Goal: Find contact information: Find contact information

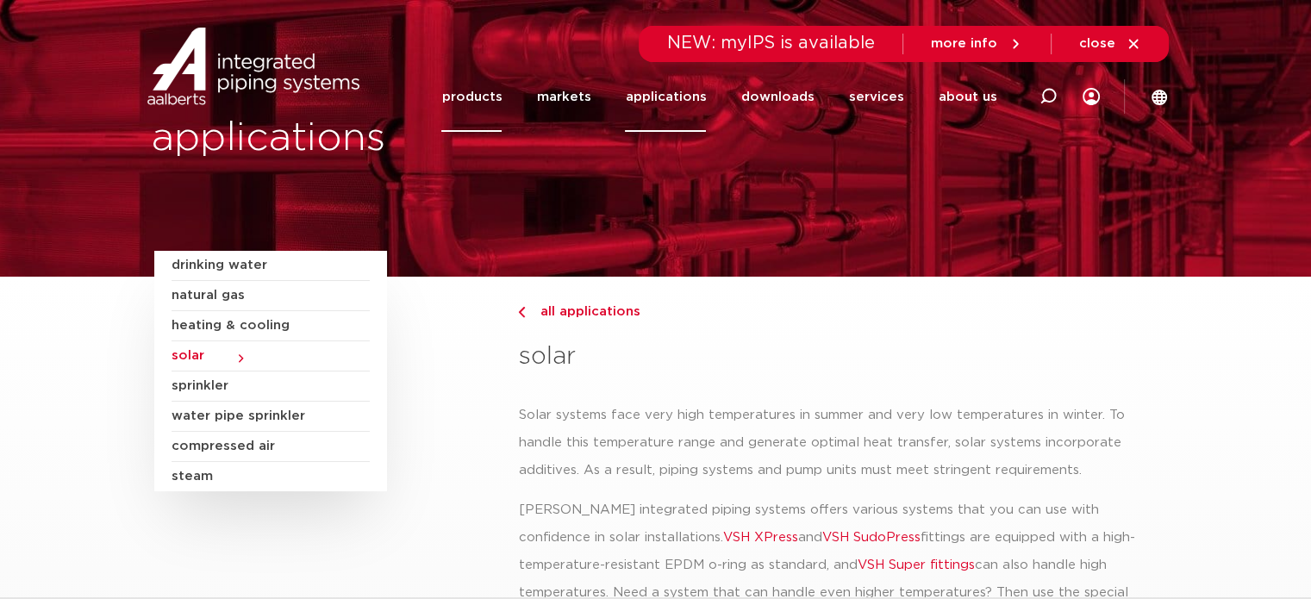
click at [502, 106] on link "products" at bounding box center [471, 97] width 60 height 70
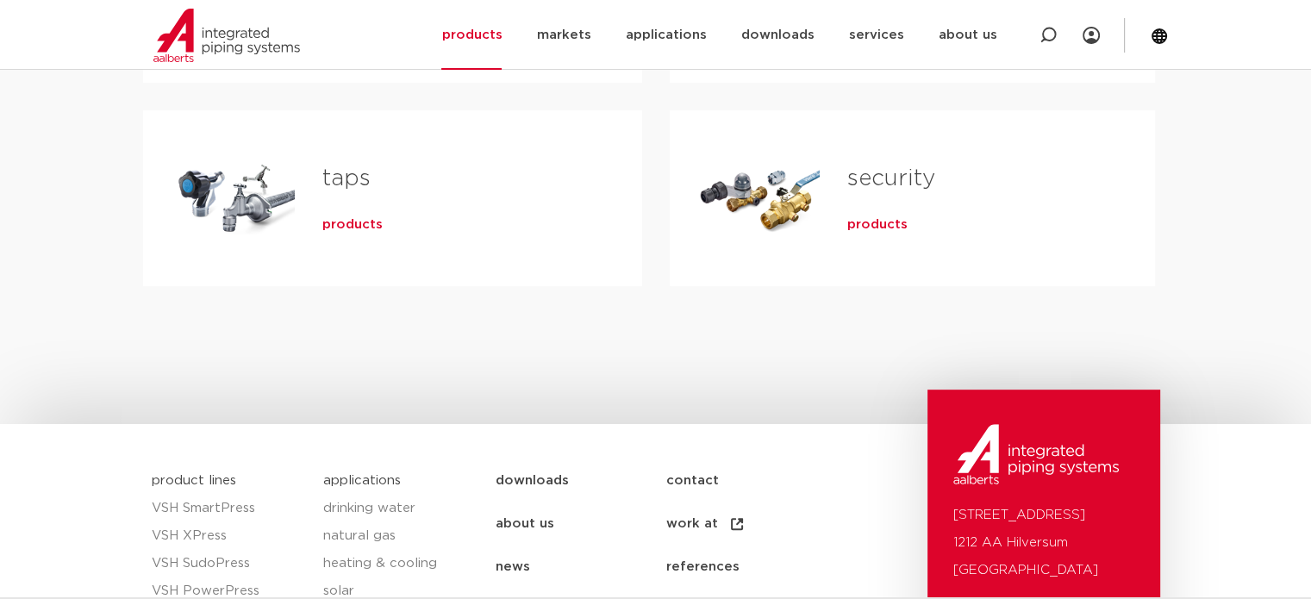
scroll to position [776, 0]
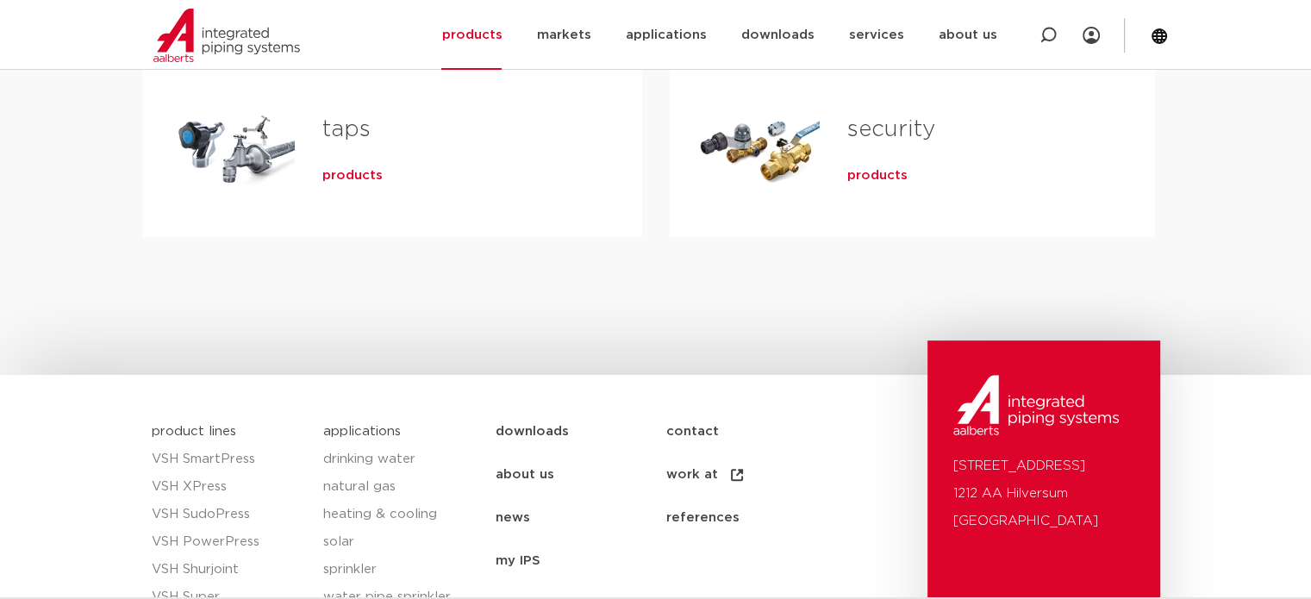
click at [666, 428] on font "contact" at bounding box center [692, 431] width 53 height 13
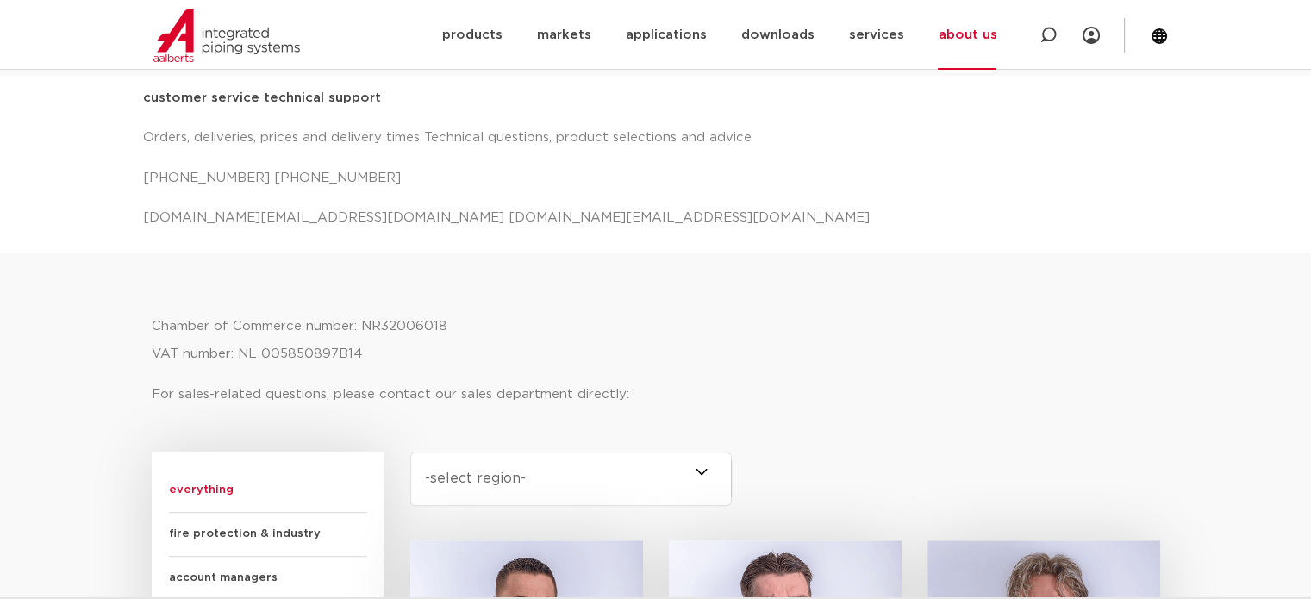
scroll to position [690, 0]
click at [843, 316] on p "Chamber of Commerce number: NR32006018 VAT number: NL 005850897B14" at bounding box center [656, 343] width 1009 height 55
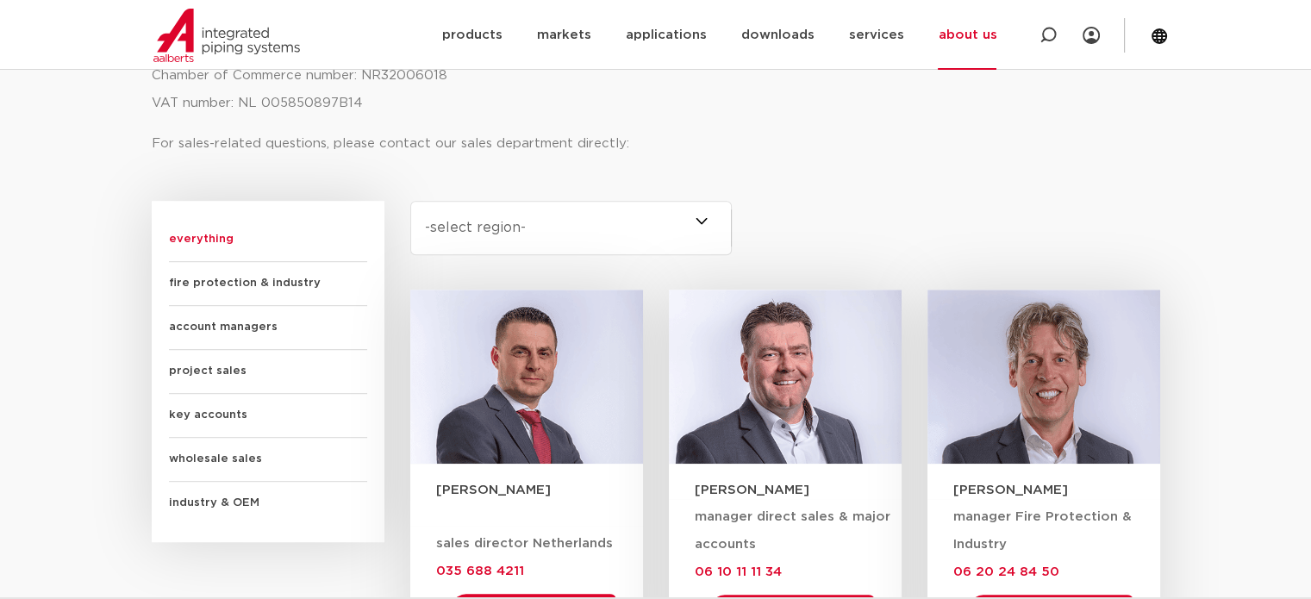
scroll to position [948, 0]
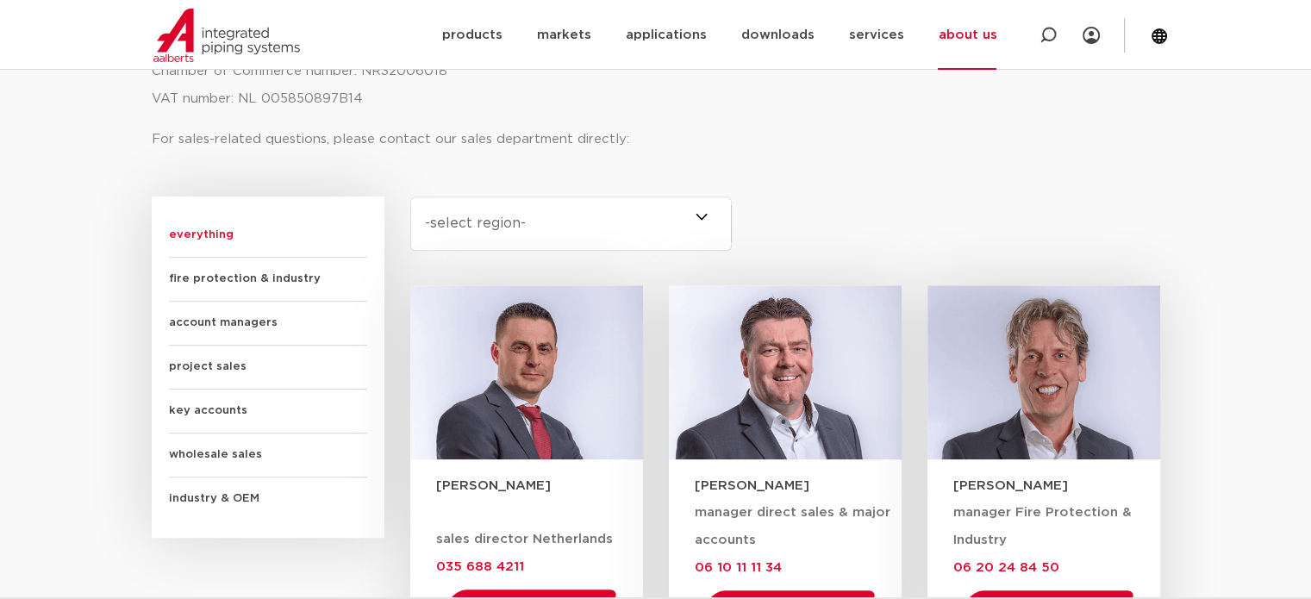
click at [235, 490] on font "industry & OEM" at bounding box center [214, 498] width 91 height 17
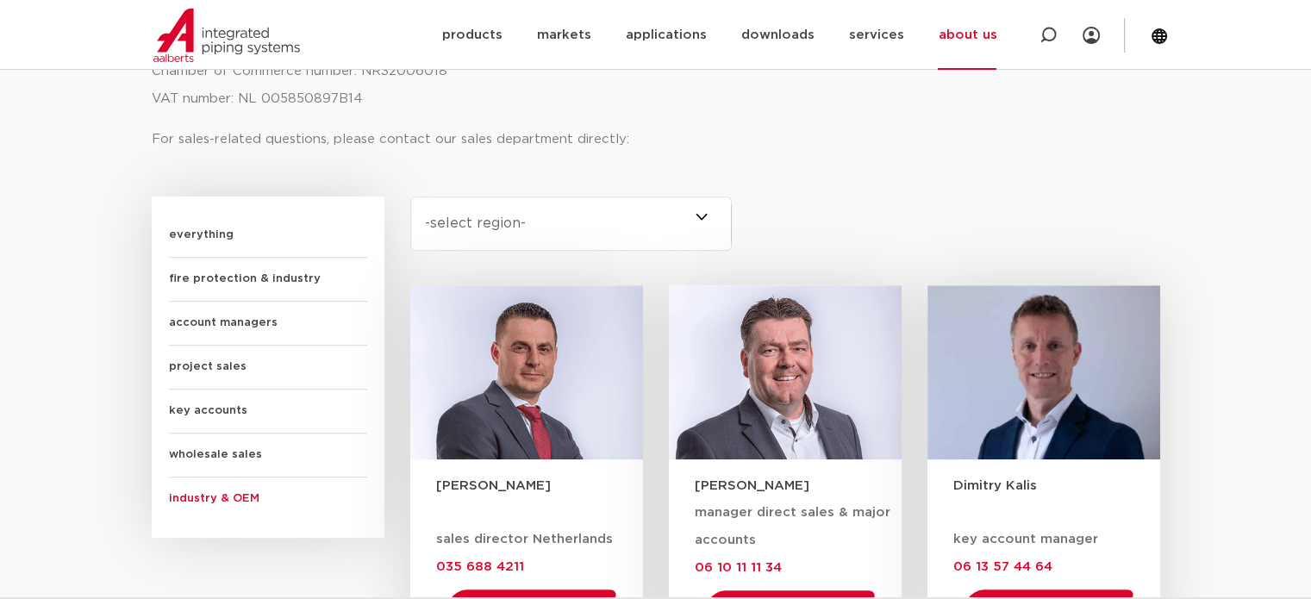
click at [569, 232] on select "-select region- All of the Netherlands (3) Overijssel (0) Brabant (0) Drenthe (…" at bounding box center [571, 224] width 322 height 54
select select "heel-nederland"
click at [410, 197] on select "-select region- All of the Netherlands (3) Overijssel (0) Brabant (0) Drenthe (…" at bounding box center [571, 224] width 322 height 54
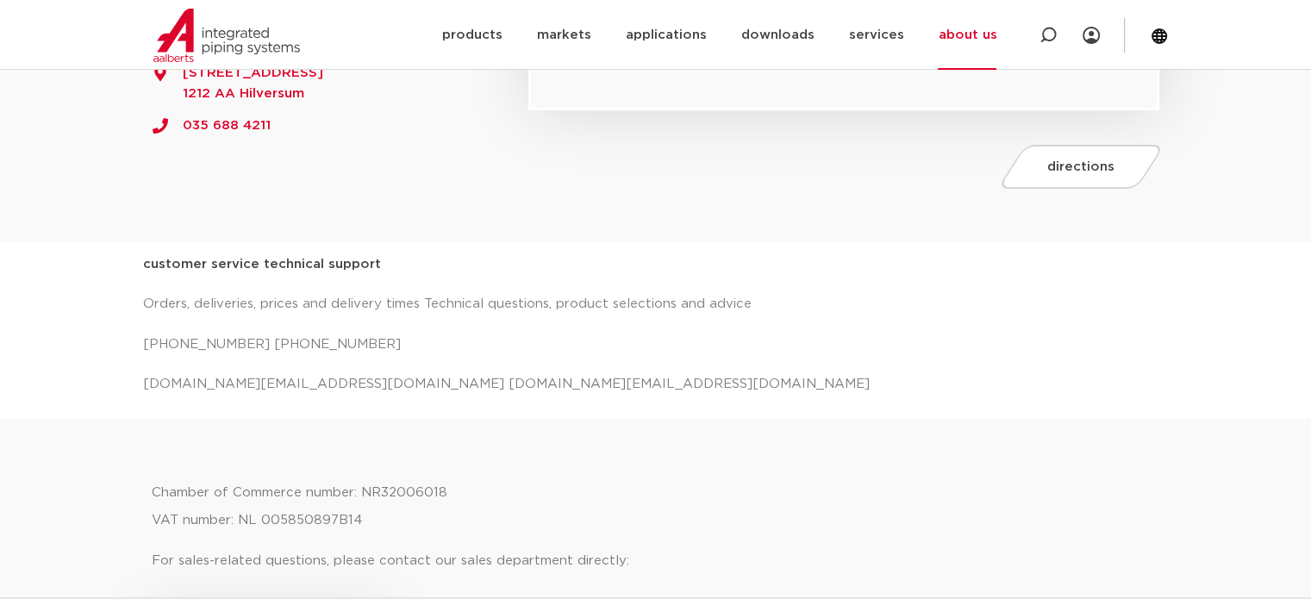
scroll to position [522, 0]
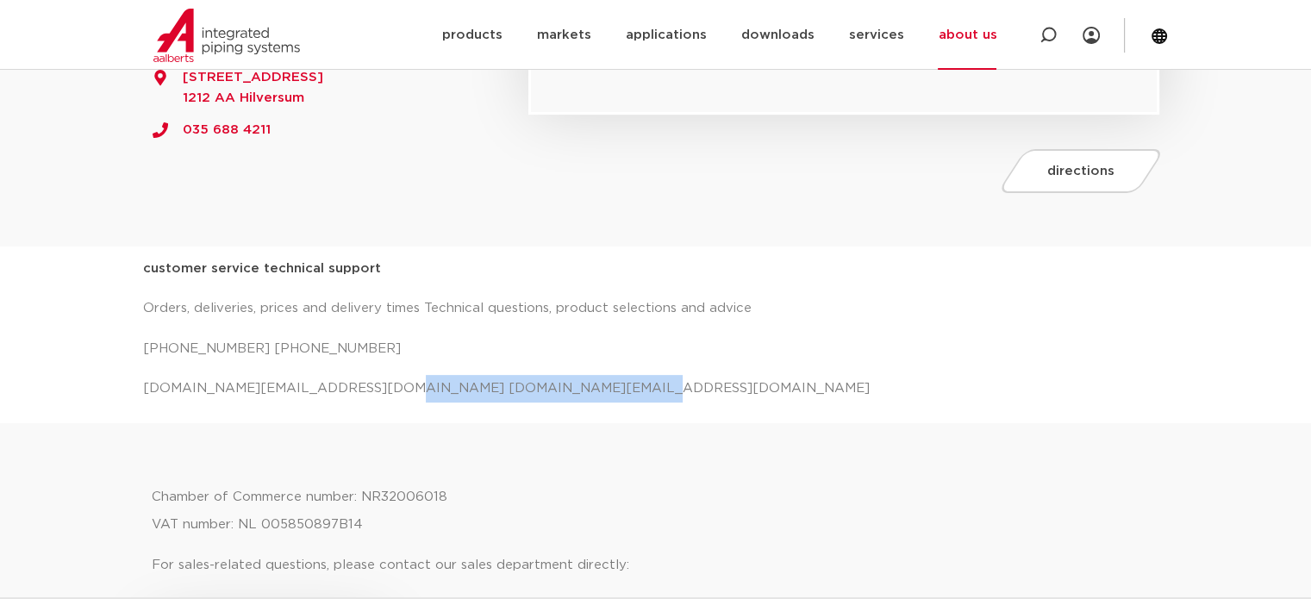
drag, startPoint x: 359, startPoint y: 383, endPoint x: 576, endPoint y: 382, distance: 217.2
click at [576, 382] on p "salessupport.nl@aalberts-ips.com projecten.nl@aalberts-ips.com" at bounding box center [656, 389] width 1026 height 28
copy font "projecten.nl@aalberts-ips.com"
click at [446, 237] on section "For general and technical questions, please contact our Customer Service contac…" at bounding box center [655, 1] width 1311 height 490
